Goal: Task Accomplishment & Management: Manage account settings

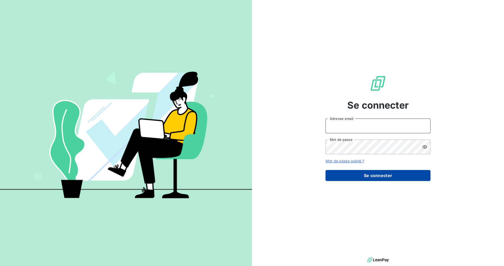
type input "[EMAIL_ADDRESS][DOMAIN_NAME]"
click at [327, 175] on button "Se connecter" at bounding box center [378, 175] width 105 height 11
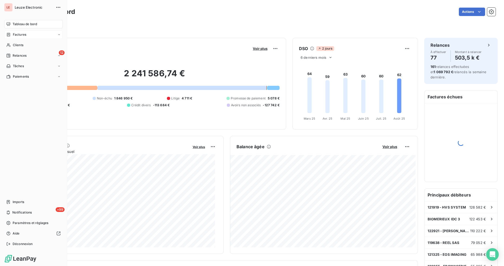
click at [16, 35] on span "Factures" at bounding box center [19, 34] width 13 height 5
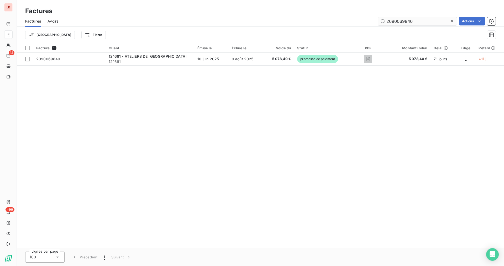
drag, startPoint x: 411, startPoint y: 20, endPoint x: 400, endPoint y: 25, distance: 12.0
click at [400, 25] on input "2090069840" at bounding box center [417, 21] width 79 height 8
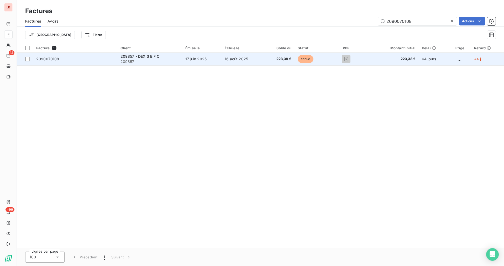
type input "2090070108"
click at [328, 63] on td "échue" at bounding box center [311, 59] width 33 height 13
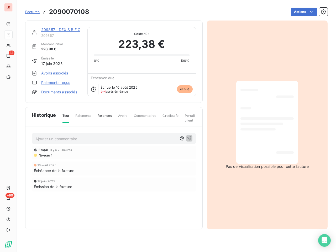
click at [61, 31] on link "209857 - DEXIS B F C" at bounding box center [60, 29] width 39 height 4
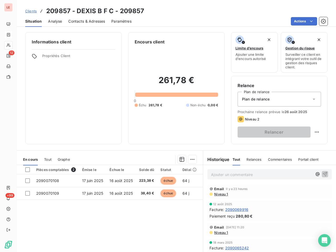
click at [75, 22] on span "Contacts & Adresses" at bounding box center [86, 21] width 37 height 5
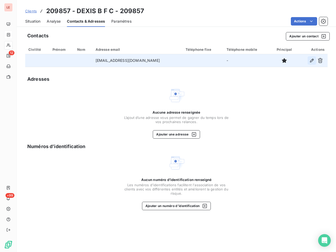
click at [314, 61] on icon "button" at bounding box center [311, 60] width 5 height 5
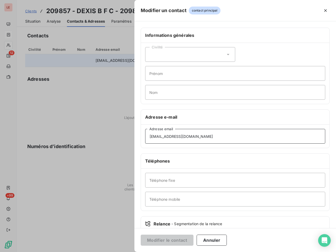
drag, startPoint x: 194, startPoint y: 142, endPoint x: 118, endPoint y: 160, distance: 77.7
click at [118, 252] on div "Modifier un contact contact principal Informations générales Civilité Prénom No…" at bounding box center [168, 252] width 336 height 0
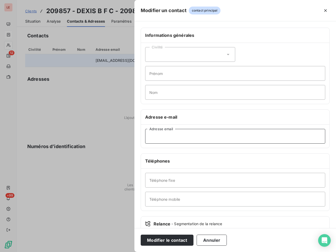
paste input "[EMAIL_ADDRESS][DOMAIN_NAME]"
type input "[EMAIL_ADDRESS][DOMAIN_NAME]"
click at [159, 239] on button "Modifier le contact" at bounding box center [167, 239] width 53 height 11
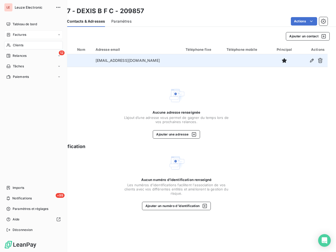
click at [37, 43] on div "Clients" at bounding box center [33, 45] width 59 height 8
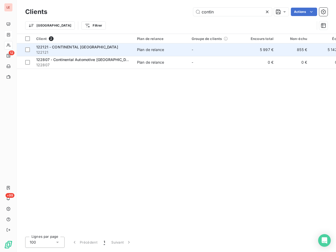
type input "contin"
click at [262, 49] on td "5 997 €" at bounding box center [260, 49] width 34 height 13
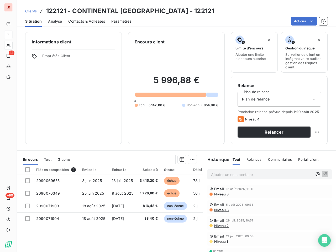
click at [32, 12] on span "Clients" at bounding box center [31, 11] width 12 height 4
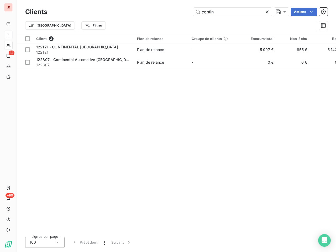
click at [267, 11] on icon at bounding box center [267, 11] width 5 height 5
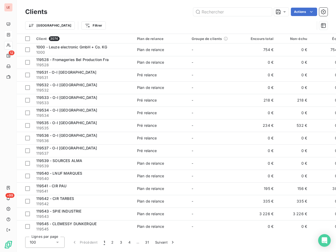
click at [236, 17] on div "Clients Actions" at bounding box center [176, 11] width 303 height 11
click at [237, 11] on input "text" at bounding box center [232, 12] width 79 height 8
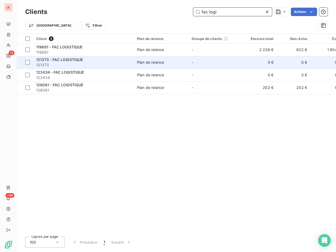
type input "fac logi"
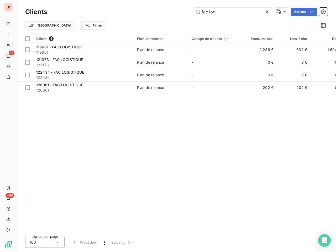
click at [305, 0] on div "Clients fac logi Actions Trier Filtrer" at bounding box center [176, 17] width 319 height 34
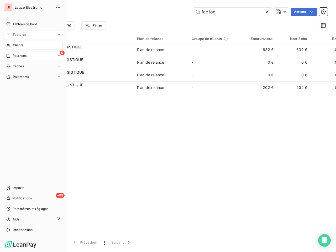
click at [14, 58] on div "9 Relances" at bounding box center [33, 55] width 59 height 8
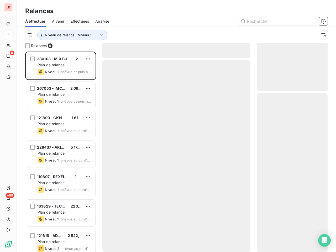
scroll to position [196, 66]
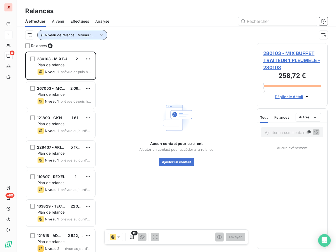
click at [55, 34] on span "Niveau de relance : Niveau 1 , ..." at bounding box center [71, 35] width 53 height 4
click at [117, 27] on div "À effectuer À venir Effectuées Analyse" at bounding box center [176, 21] width 319 height 11
click at [28, 46] on div at bounding box center [27, 45] width 5 height 5
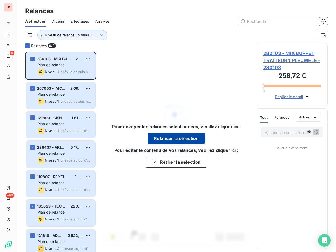
click at [154, 141] on button "Relancer la sélection" at bounding box center [176, 138] width 57 height 11
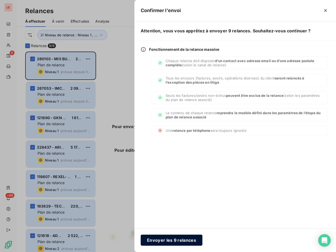
click at [177, 238] on button "Envoyer les 9 relances" at bounding box center [172, 239] width 62 height 11
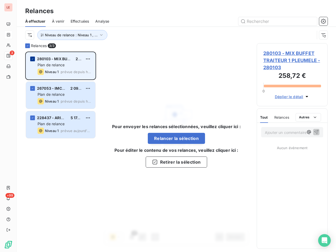
click at [31, 57] on div "grid" at bounding box center [32, 58] width 5 height 5
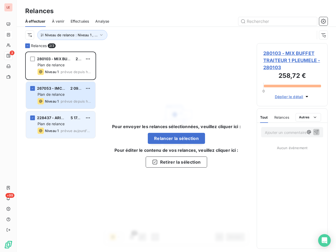
click at [41, 135] on div "228437 - ARIANEGROUP 5 174,88 € Plan de relance Niveau 1 prévue [DATE]" at bounding box center [60, 124] width 69 height 27
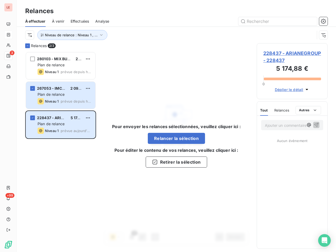
click at [276, 64] on span "228437 - ARIANEGROUP - 228437" at bounding box center [292, 57] width 58 height 14
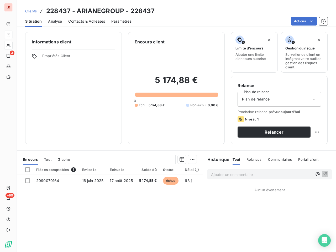
click at [88, 27] on div "Contacts & Adresses" at bounding box center [86, 21] width 37 height 11
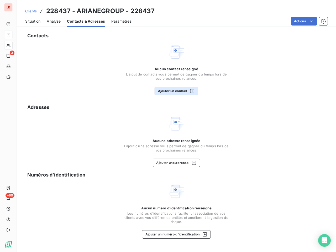
click at [182, 92] on button "Ajouter un contact" at bounding box center [177, 91] width 44 height 8
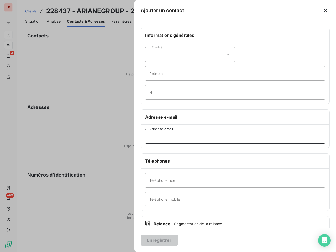
click at [189, 132] on input "Adresse email" at bounding box center [235, 136] width 180 height 15
paste input "[EMAIL_ADDRESS][DOMAIN_NAME]"
type input "[EMAIL_ADDRESS][DOMAIN_NAME]"
click at [161, 237] on button "Enregistrer" at bounding box center [159, 239] width 37 height 11
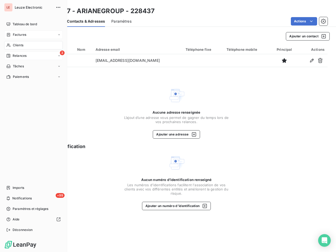
click at [8, 54] on icon at bounding box center [8, 56] width 4 height 4
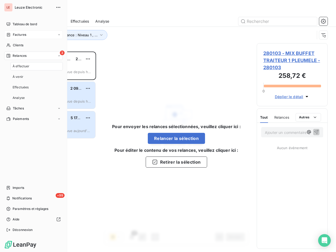
scroll to position [196, 66]
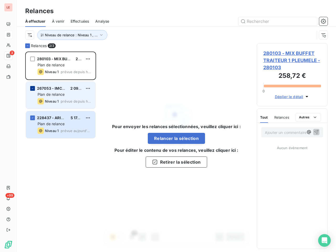
click at [34, 88] on div "grid" at bounding box center [32, 88] width 5 height 5
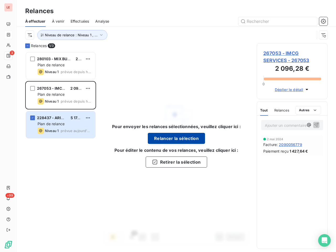
click at [165, 141] on button "Relancer la sélection" at bounding box center [176, 138] width 57 height 11
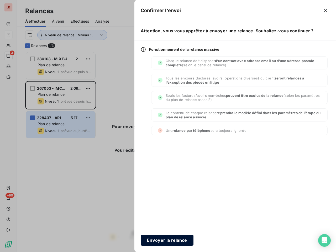
click at [182, 237] on button "Envoyer la relance" at bounding box center [167, 239] width 53 height 11
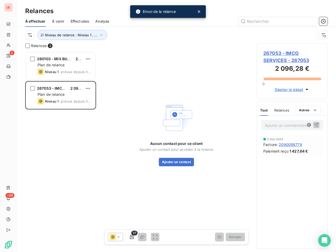
click at [264, 60] on span "267053 - IMCG SERVICES - 267053" at bounding box center [292, 57] width 58 height 14
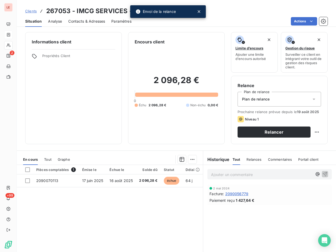
click at [88, 23] on span "Contacts & Adresses" at bounding box center [86, 21] width 37 height 5
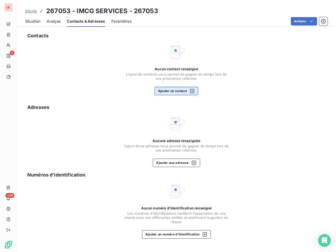
click at [173, 92] on button "Ajouter un contact" at bounding box center [177, 91] width 44 height 8
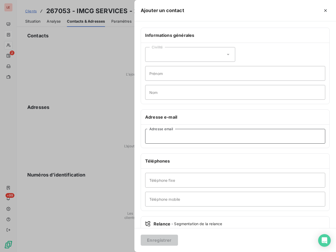
click at [163, 135] on input "Adresse email" at bounding box center [235, 136] width 180 height 15
paste input "[PERSON_NAME][EMAIL_ADDRESS][DOMAIN_NAME]"
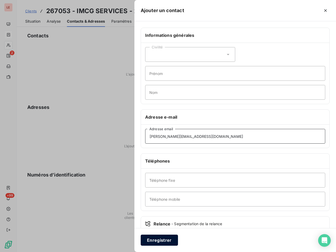
type input "[PERSON_NAME][EMAIL_ADDRESS][DOMAIN_NAME]"
click at [166, 236] on button "Enregistrer" at bounding box center [159, 239] width 37 height 11
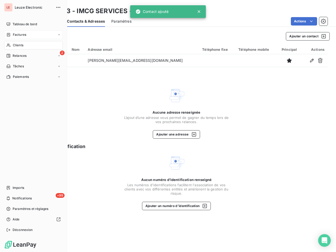
click at [16, 55] on span "Relances" at bounding box center [20, 55] width 14 height 5
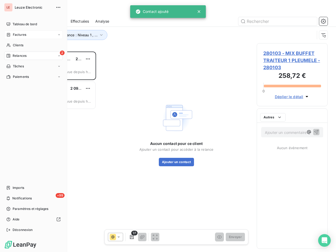
scroll to position [196, 66]
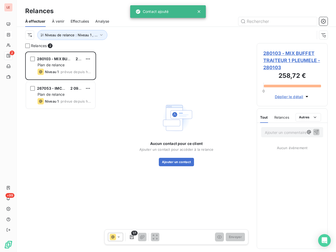
click at [275, 58] on span "280103 - MIX BUFFET TRAITEUR 1 PLEUMELE - 280103" at bounding box center [292, 60] width 58 height 21
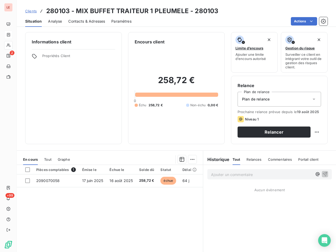
click at [69, 20] on span "Contacts & Adresses" at bounding box center [86, 21] width 37 height 5
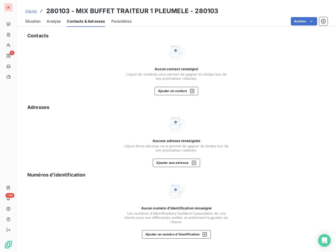
click at [171, 83] on div "Aucun contact renseigné L'ajout de contacts vous permet de gagner du temps lors…" at bounding box center [176, 81] width 105 height 28
click at [174, 87] on button "Ajouter un contact" at bounding box center [177, 91] width 44 height 8
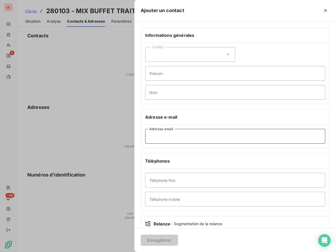
click at [190, 134] on input "Adresse email" at bounding box center [235, 136] width 180 height 15
paste input "[EMAIL_ADDRESS][DOMAIN_NAME]"
type input "[EMAIL_ADDRESS][DOMAIN_NAME]"
click at [168, 238] on button "Enregistrer" at bounding box center [159, 239] width 37 height 11
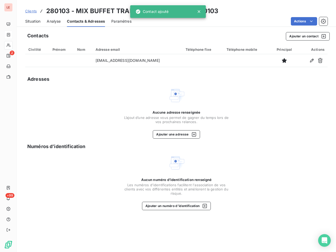
click at [32, 25] on div "Situation" at bounding box center [32, 21] width 15 height 11
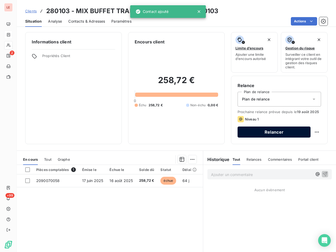
click at [272, 134] on button "Relancer" at bounding box center [274, 131] width 73 height 11
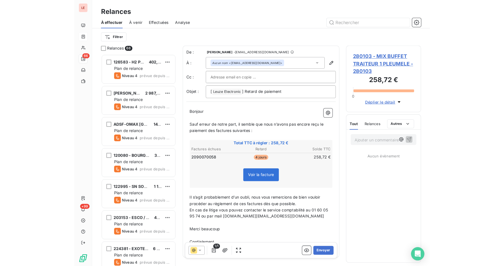
scroll to position [196, 66]
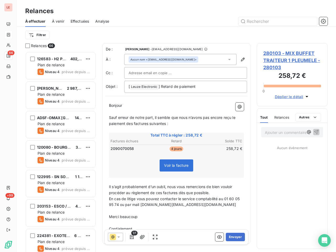
click at [122, 238] on div at bounding box center [115, 236] width 15 height 8
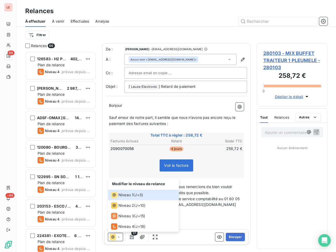
click at [187, 213] on p "Merci beaucoup" at bounding box center [176, 216] width 135 height 6
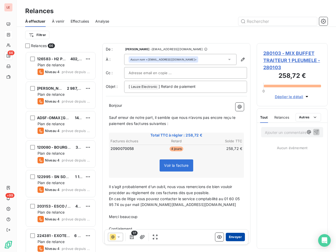
click at [236, 232] on button "Envoyer" at bounding box center [235, 236] width 19 height 8
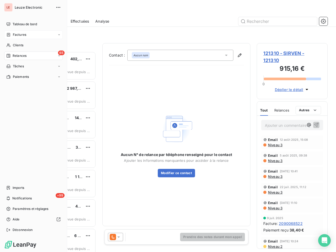
click at [9, 37] on div "Factures" at bounding box center [33, 34] width 59 height 8
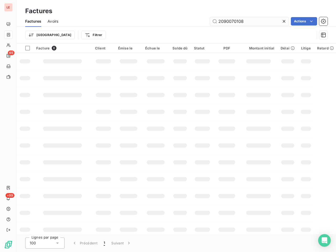
drag, startPoint x: 243, startPoint y: 22, endPoint x: 236, endPoint y: 24, distance: 7.3
click at [236, 24] on input "2090070108" at bounding box center [249, 21] width 79 height 8
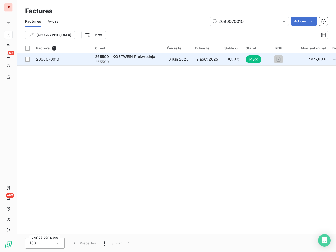
type input "2090070010"
click at [85, 57] on span "2090070010" at bounding box center [62, 58] width 53 height 5
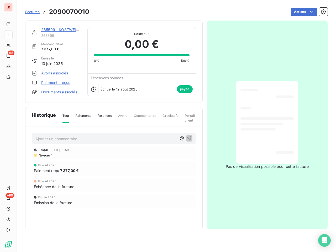
click at [67, 29] on link "265599 - KOSTWEIN Proizvodnja Strojeva" at bounding box center [78, 29] width 75 height 4
